Goal: Ask a question: Seek information or help from site administrators or community

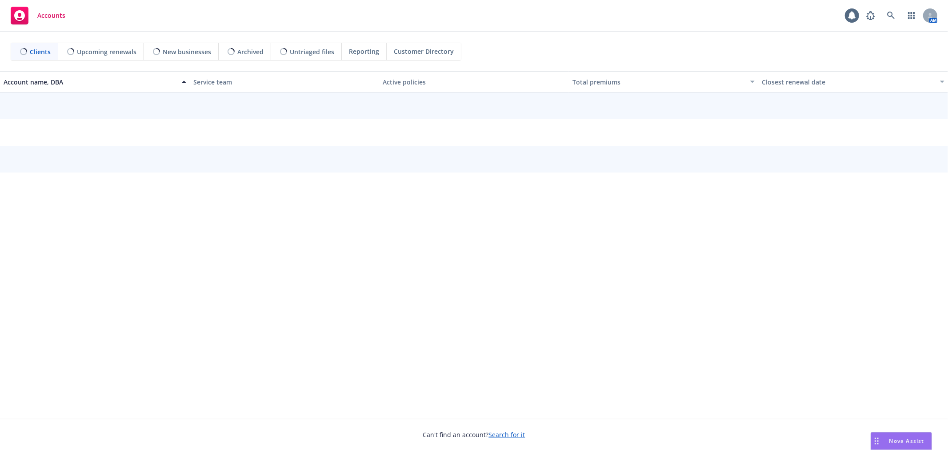
click at [894, 442] on span "Nova Assist" at bounding box center [906, 441] width 35 height 8
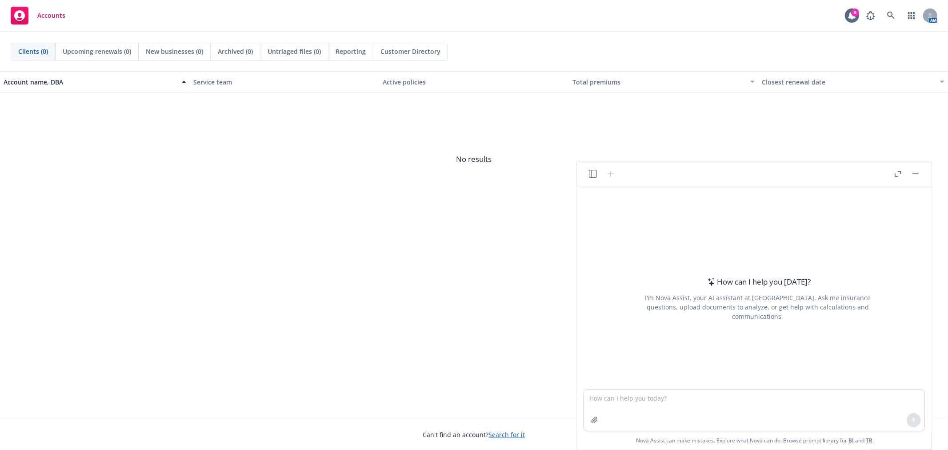
click at [896, 174] on icon "button" at bounding box center [898, 174] width 7 height 6
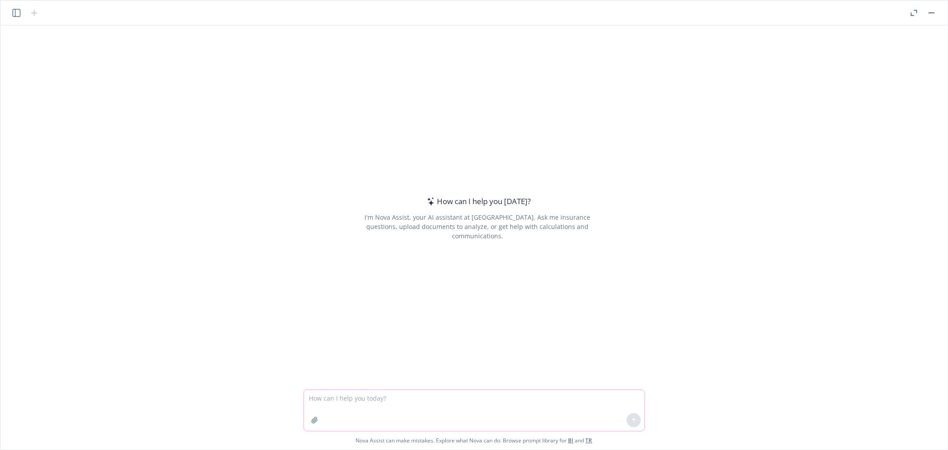
click at [541, 420] on textarea at bounding box center [474, 410] width 340 height 41
click at [401, 417] on textarea at bounding box center [474, 410] width 340 height 41
type textarea "t"
type textarea "The following numbers follow a format of employer"
